Goal: Information Seeking & Learning: Learn about a topic

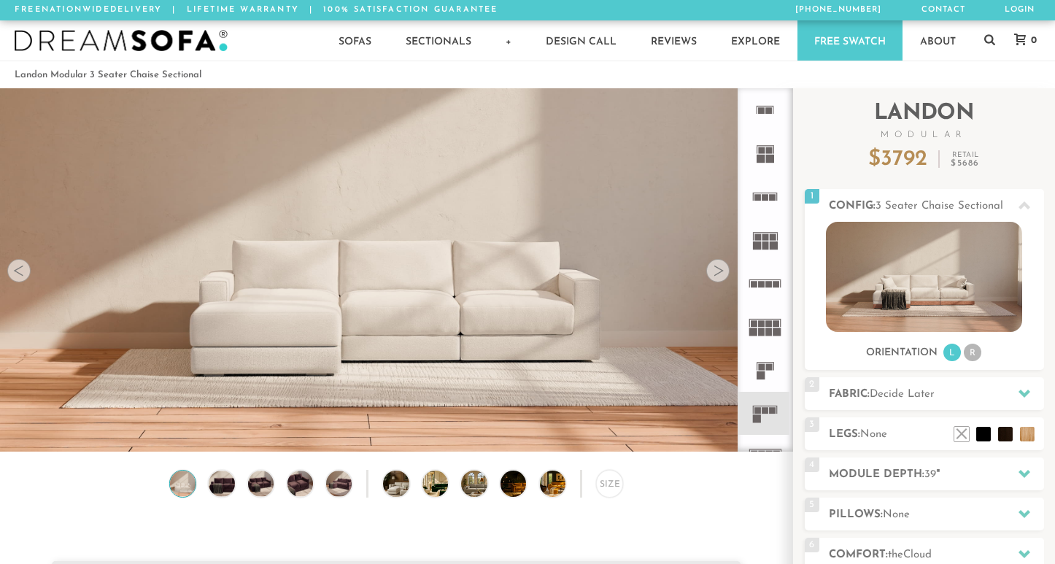
scroll to position [16059, 1055]
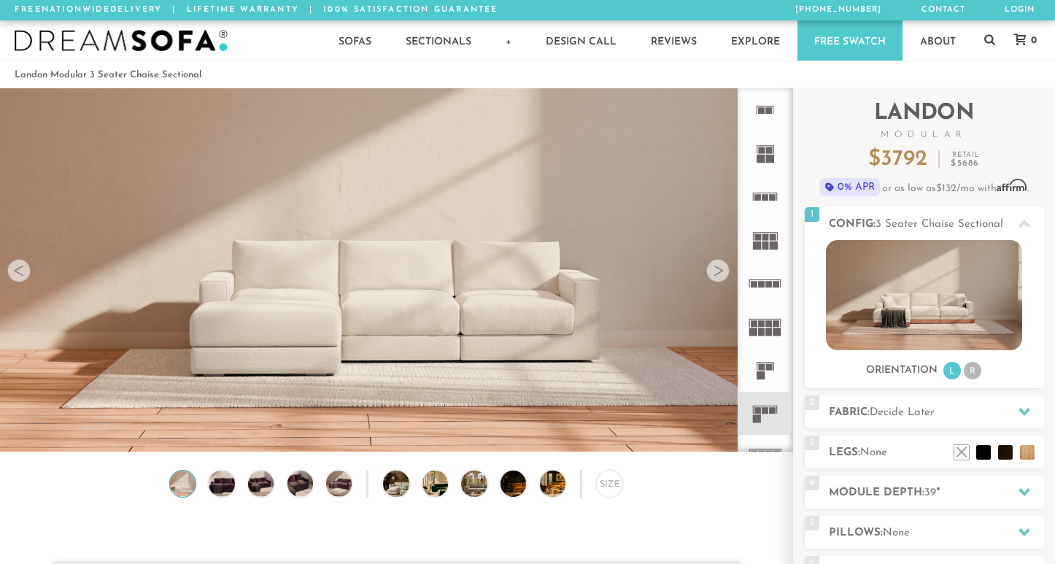
click at [304, 305] on img at bounding box center [396, 248] width 793 height 446
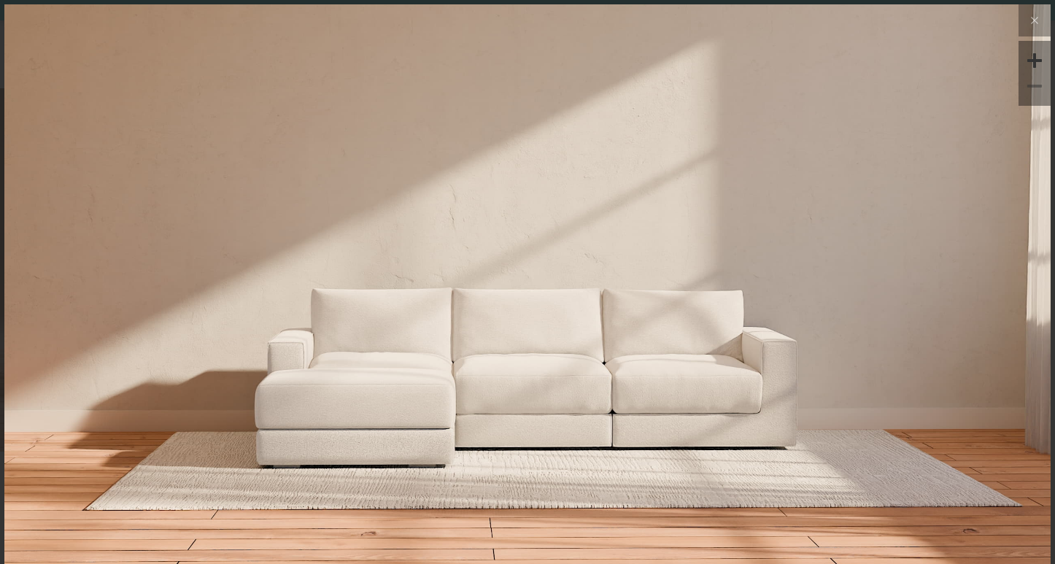
click at [242, 374] on img at bounding box center [527, 298] width 1047 height 589
click at [677, 372] on img at bounding box center [527, 298] width 1047 height 589
click at [1036, 20] on icon at bounding box center [1035, 21] width 18 height 18
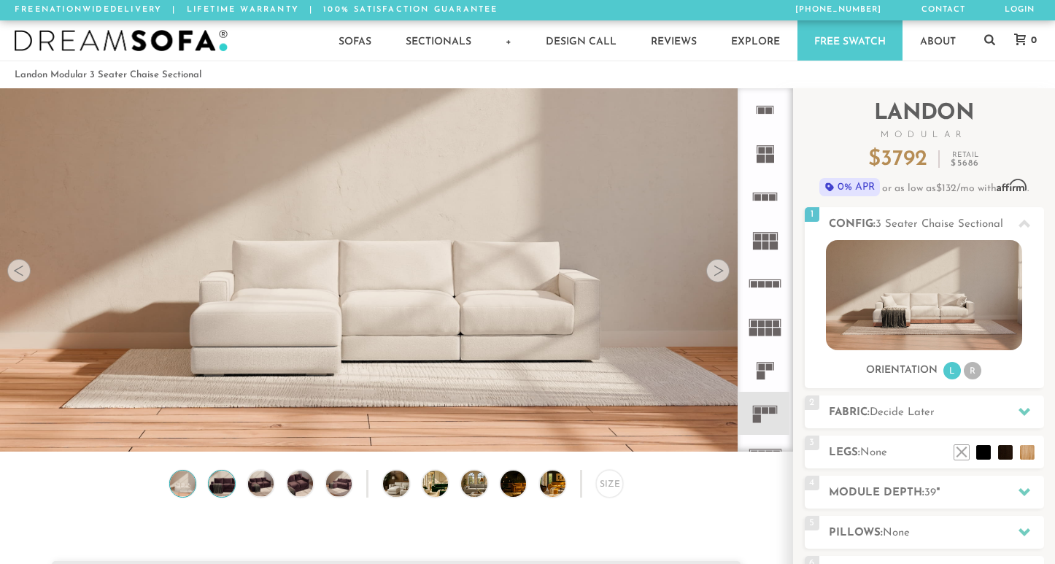
click at [219, 485] on img at bounding box center [222, 484] width 31 height 26
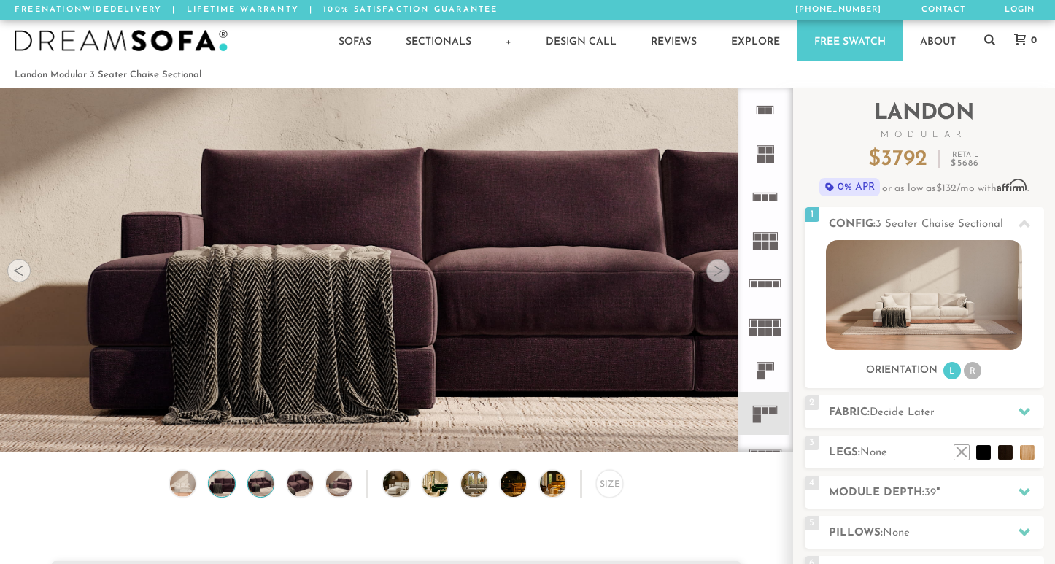
click at [271, 487] on img at bounding box center [260, 484] width 31 height 26
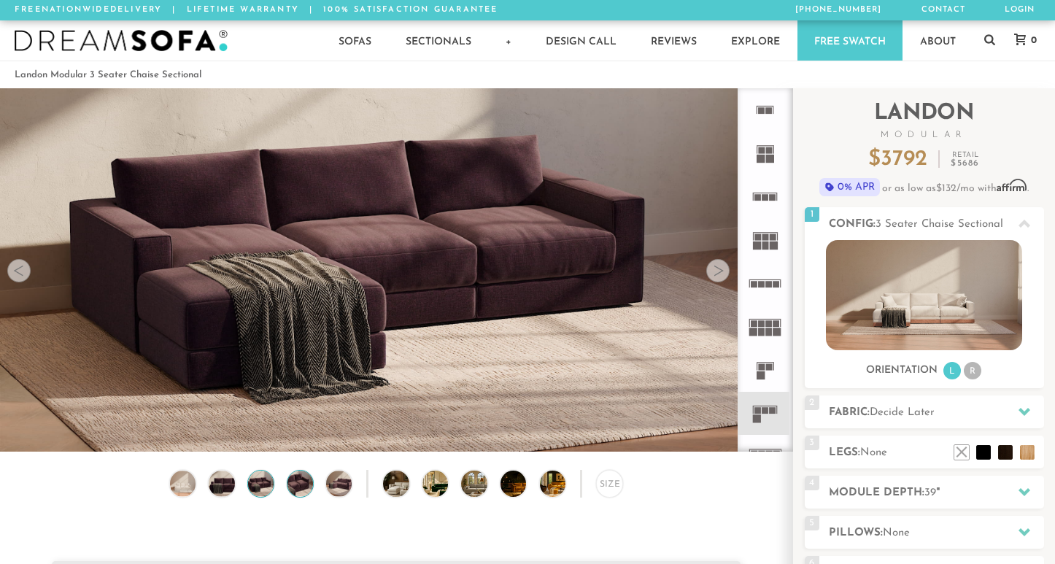
click at [294, 486] on img at bounding box center [300, 484] width 31 height 26
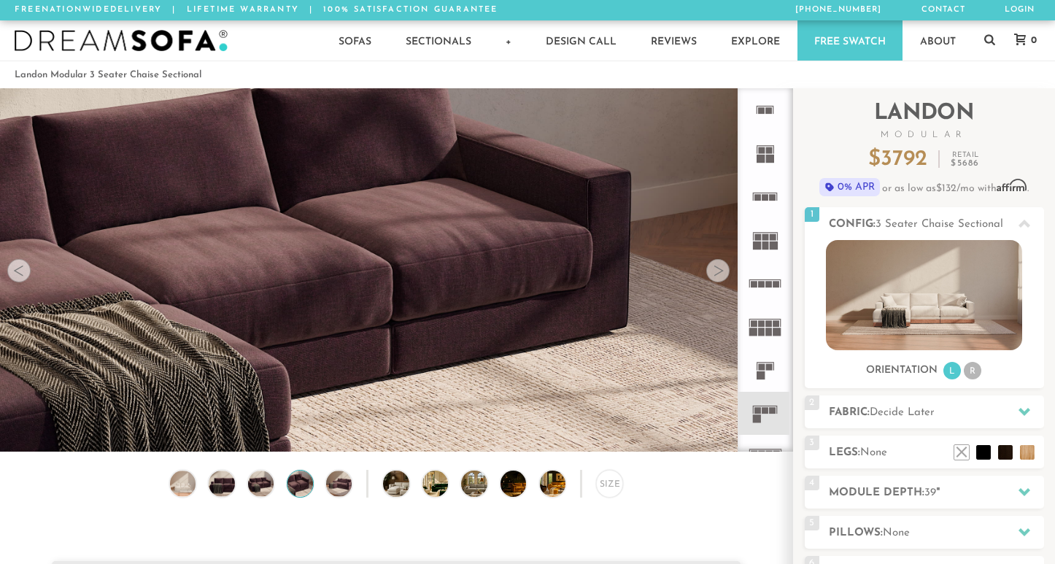
click at [323, 484] on div "Size" at bounding box center [396, 487] width 793 height 34
click at [339, 485] on img at bounding box center [339, 484] width 31 height 26
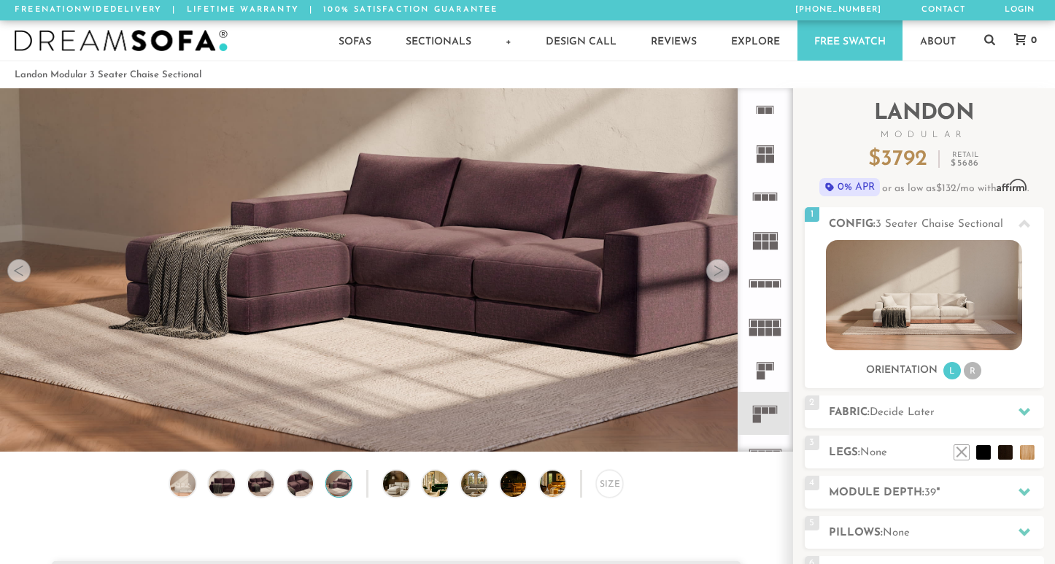
click at [420, 491] on div "Size" at bounding box center [396, 487] width 793 height 34
click at [391, 487] on img at bounding box center [406, 484] width 46 height 26
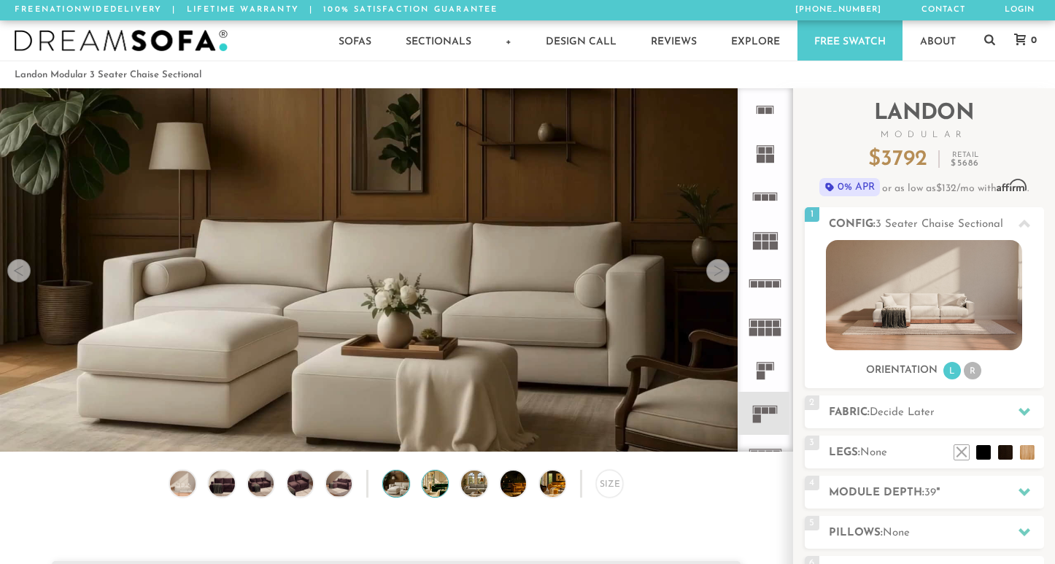
click at [426, 484] on img at bounding box center [446, 484] width 46 height 26
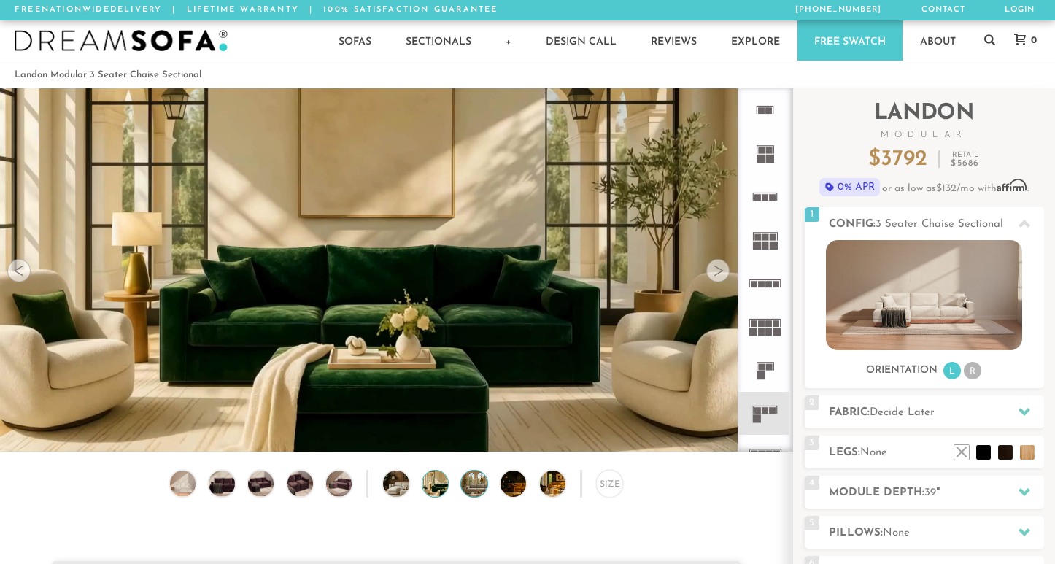
click at [485, 484] on img at bounding box center [484, 484] width 46 height 26
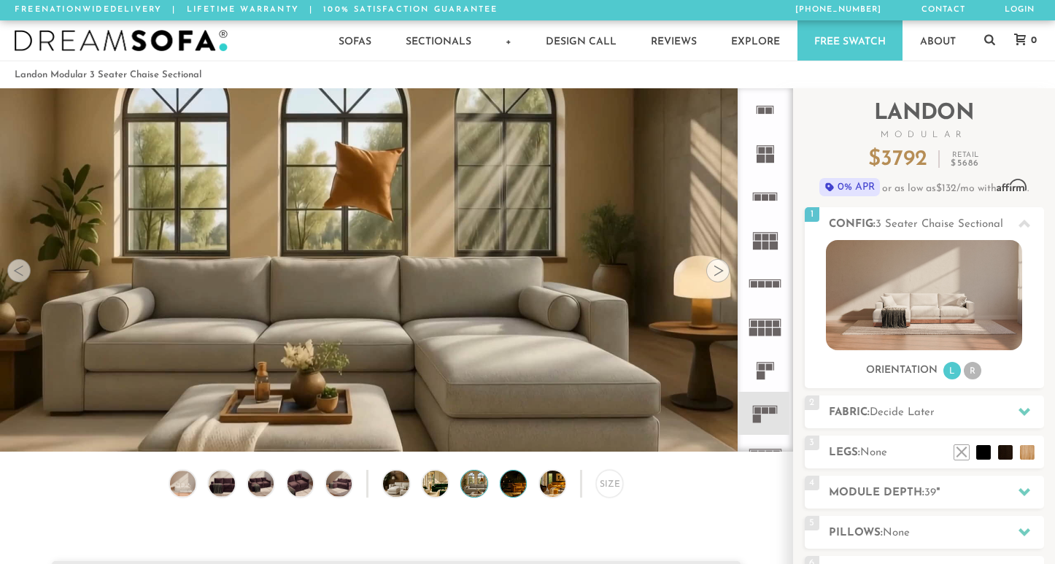
click at [510, 482] on img at bounding box center [524, 484] width 46 height 26
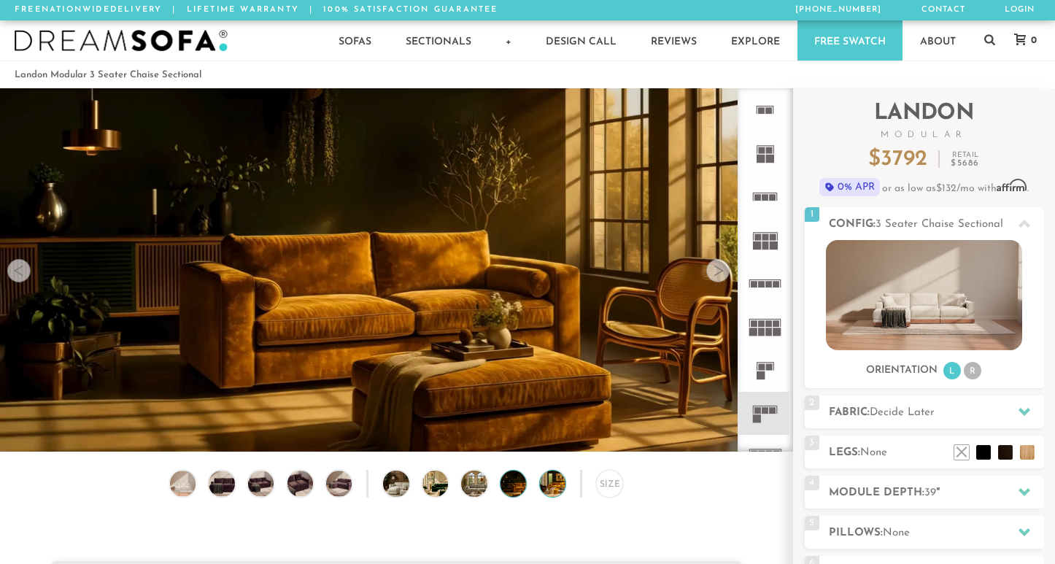
click at [547, 484] on img at bounding box center [563, 484] width 46 height 26
